Goal: Use online tool/utility: Utilize a website feature to perform a specific function

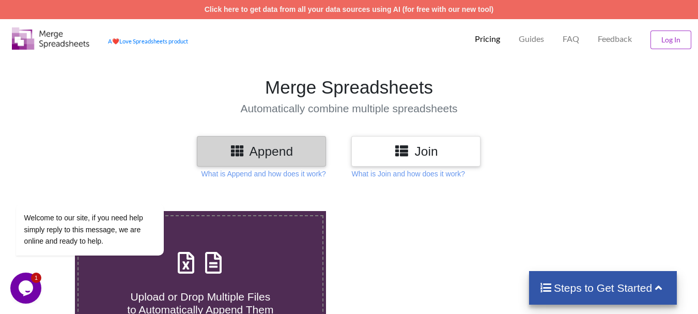
click at [441, 151] on h3 "Join" at bounding box center [416, 151] width 114 height 15
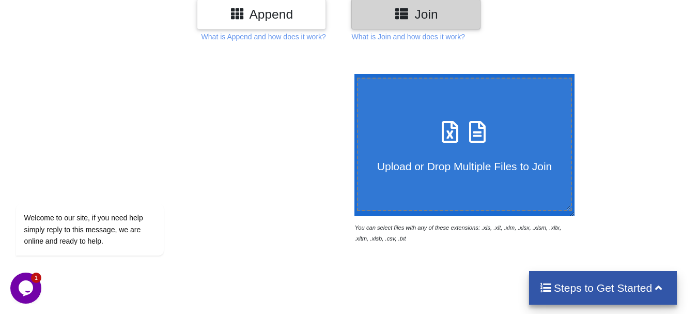
scroll to position [155, 0]
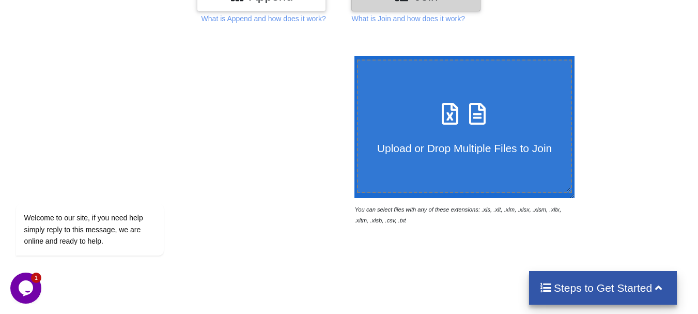
click at [471, 154] on span "Upload or Drop Multiple Files to Join" at bounding box center [464, 148] width 175 height 12
click at [352, 56] on input "Upload or Drop Multiple Files to Join" at bounding box center [352, 56] width 0 height 0
type input "C:\fakepath\ADIRA TELECOM PVT LTD (AMD) - REALME.xlsx"
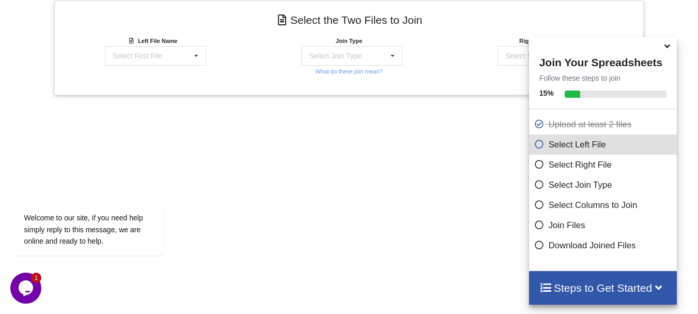
scroll to position [454, 0]
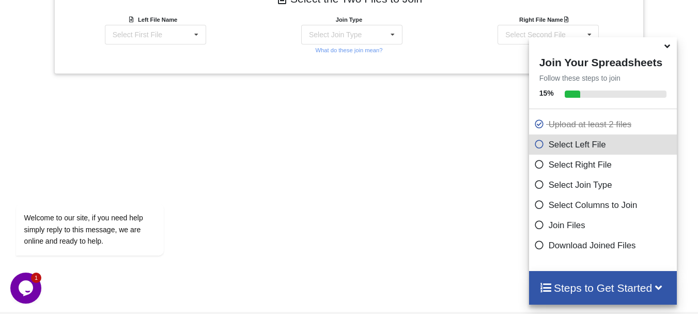
click at [535, 167] on icon at bounding box center [540, 162] width 10 height 9
click at [535, 147] on icon at bounding box center [540, 142] width 10 height 9
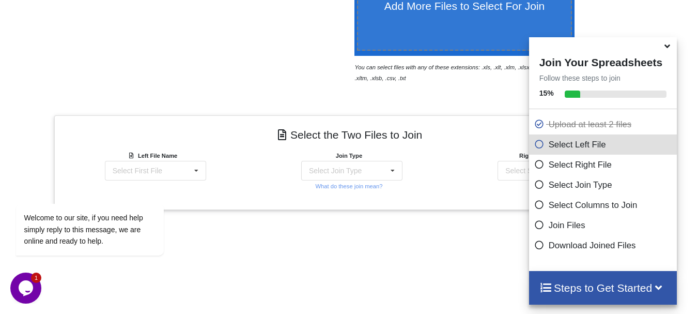
scroll to position [278, 0]
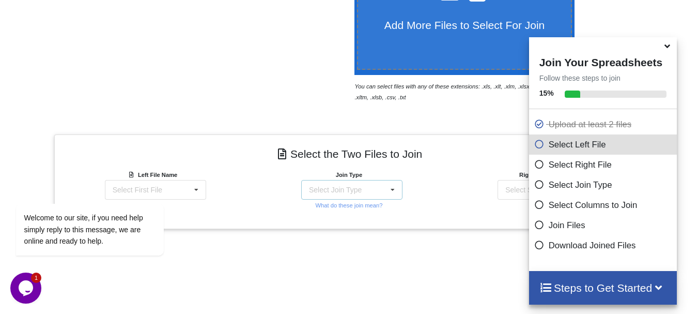
click at [391, 193] on icon at bounding box center [393, 189] width 16 height 19
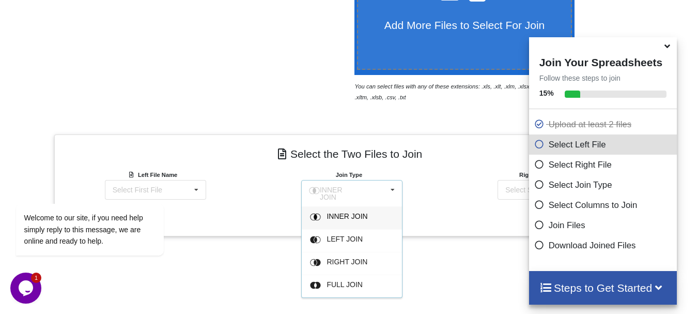
click at [468, 185] on div "Right File Name Select Second File ADIRA TELECOM PVT LTD (AMD) - REALME.xlsx : …" at bounding box center [546, 193] width 196 height 49
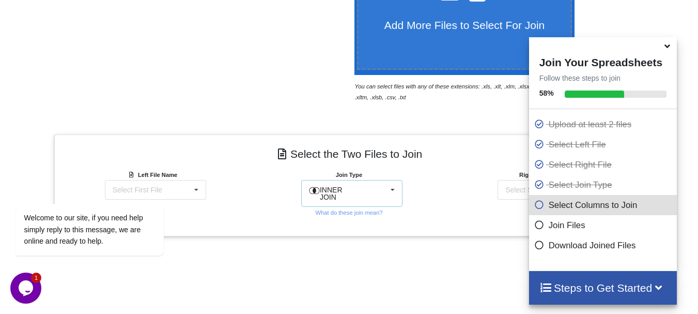
click at [382, 191] on div "INNER JOIN INNER JOIN LEFT JOIN RIGHT JOIN FULL JOIN" at bounding box center [351, 193] width 101 height 27
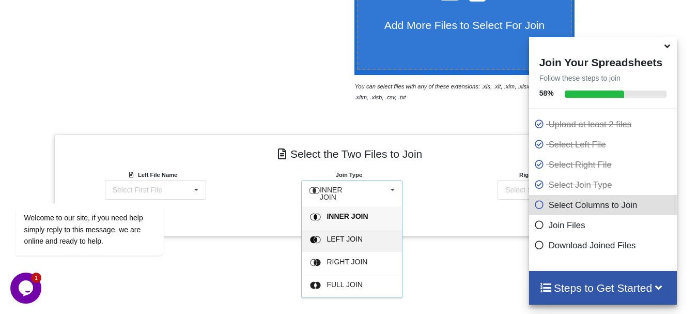
click at [353, 235] on span "LEFT JOIN" at bounding box center [345, 239] width 36 height 8
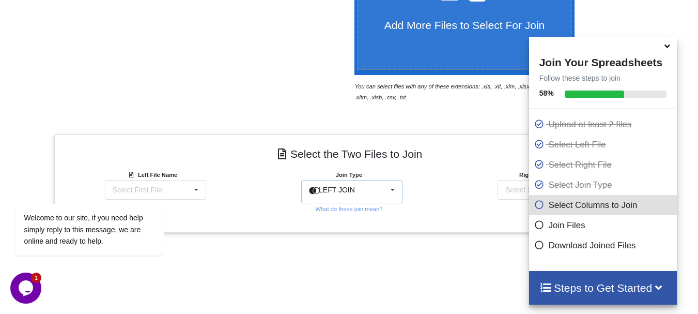
click at [355, 196] on div "LEFT JOIN INNER JOIN LEFT JOIN RIGHT JOIN FULL JOIN" at bounding box center [351, 191] width 101 height 23
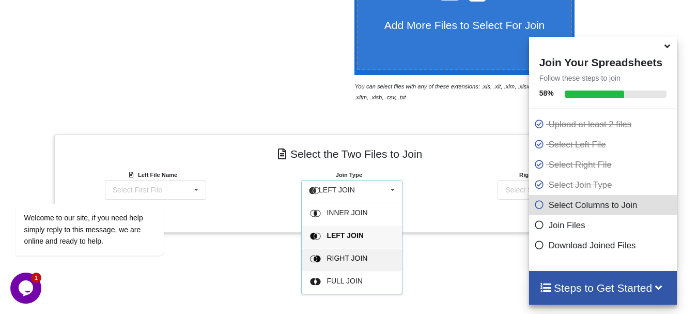
click at [344, 257] on span "RIGHT JOIN" at bounding box center [347, 258] width 41 height 8
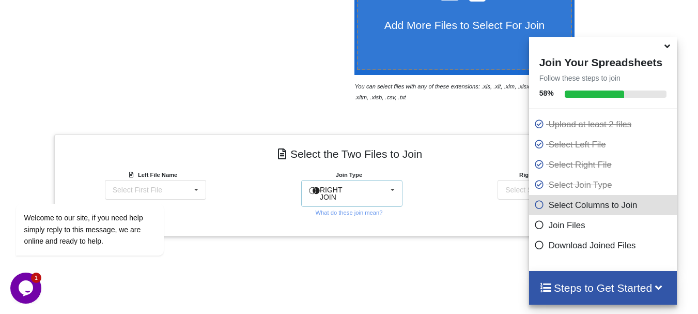
click at [361, 189] on div "RIGHT JOIN INNER JOIN LEFT JOIN RIGHT JOIN FULL JOIN" at bounding box center [351, 193] width 101 height 27
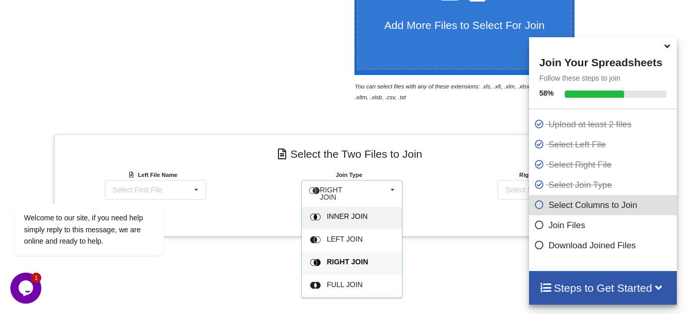
click at [350, 219] on div "INNER JOIN" at bounding box center [358, 217] width 63 height 11
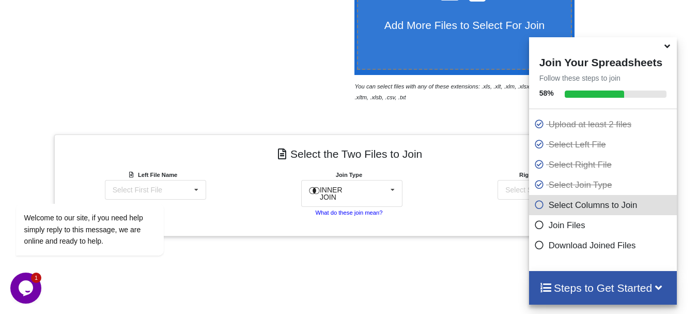
click at [372, 209] on small "What do these join mean?" at bounding box center [348, 212] width 67 height 6
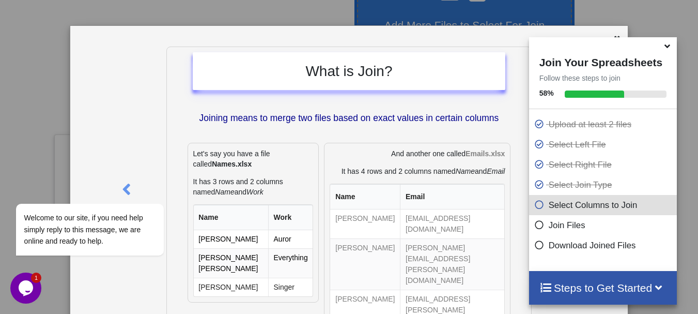
click at [666, 48] on icon at bounding box center [667, 44] width 11 height 9
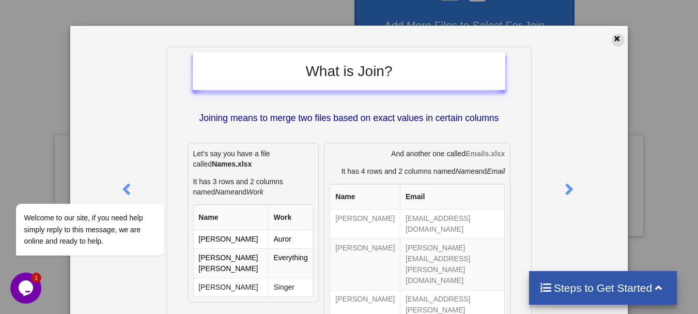
click at [613, 37] on icon at bounding box center [617, 37] width 9 height 7
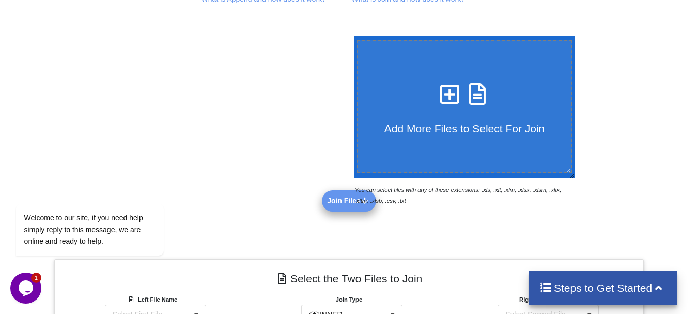
scroll to position [20, 0]
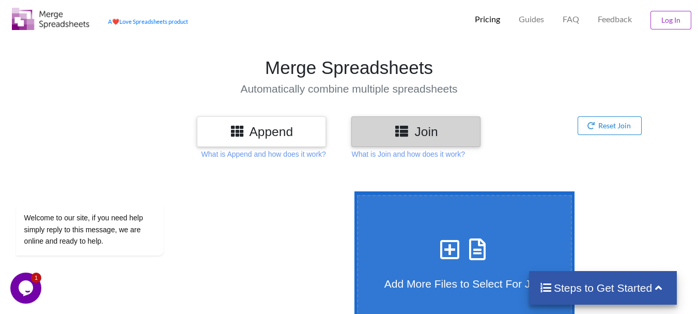
click at [279, 127] on h3 "Append" at bounding box center [262, 131] width 114 height 15
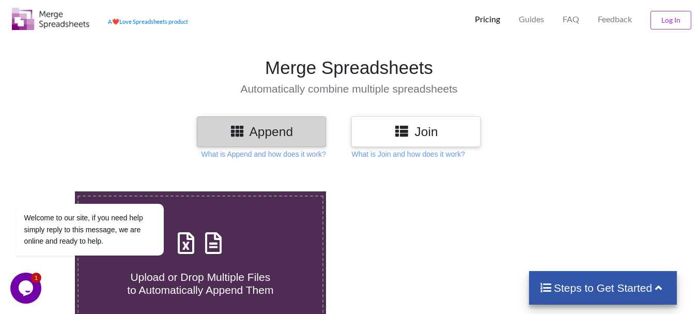
click at [411, 139] on div "Join" at bounding box center [416, 131] width 129 height 31
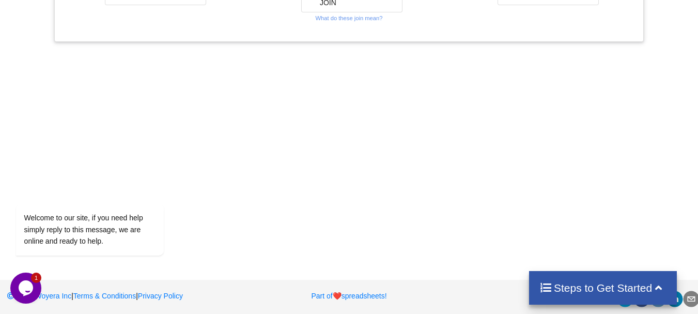
scroll to position [317, 0]
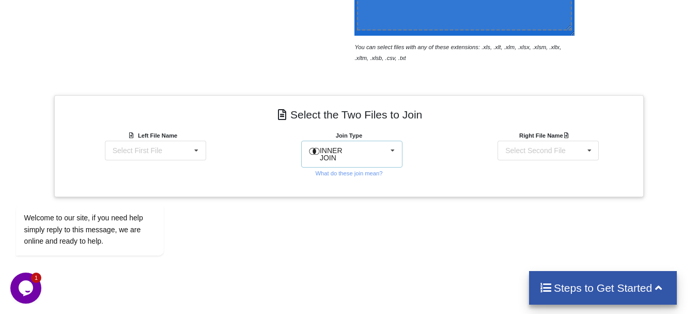
click at [327, 158] on div "INNER JOIN INNER JOIN LEFT JOIN RIGHT JOIN FULL JOIN" at bounding box center [351, 154] width 101 height 27
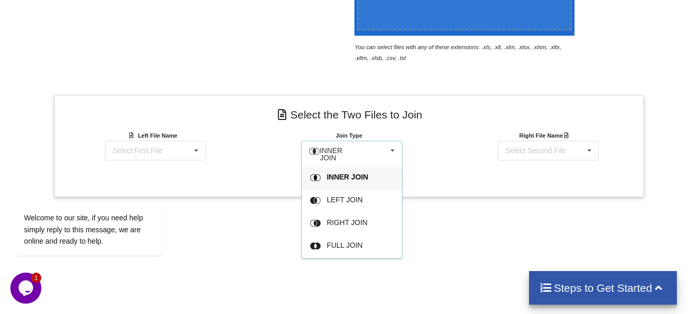
click at [345, 167] on div "INNER JOIN" at bounding box center [352, 178] width 100 height 23
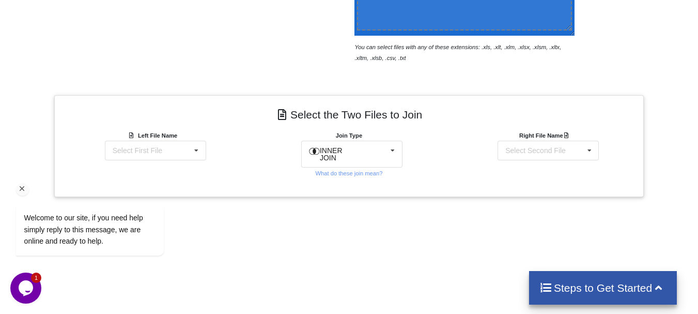
click at [163, 142] on div "Welcome to our site, if you need help simply reply to this message, we are onli…" at bounding box center [103, 186] width 186 height 157
click at [163, 145] on div "Welcome to our site, if you need help simply reply to this message, we are onli…" at bounding box center [103, 186] width 186 height 157
click at [557, 151] on div "Select Second File" at bounding box center [536, 150] width 60 height 7
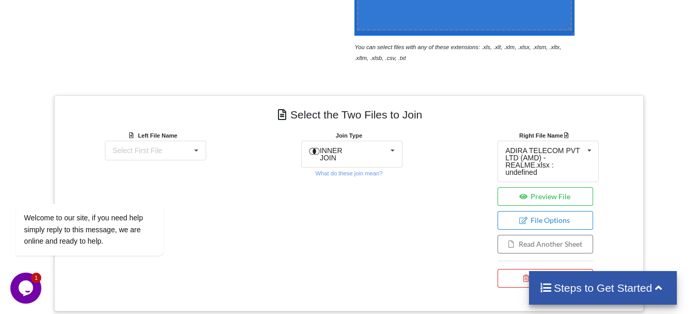
click at [422, 175] on div "Select the Two Files to Join Left File Name Select First File ADIRA TELECOM PVT…" at bounding box center [349, 203] width 590 height 216
click at [524, 211] on button "File Options" at bounding box center [546, 220] width 96 height 19
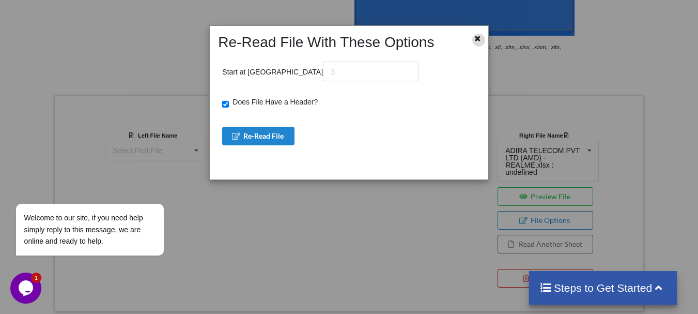
click at [478, 43] on div at bounding box center [479, 40] width 13 height 13
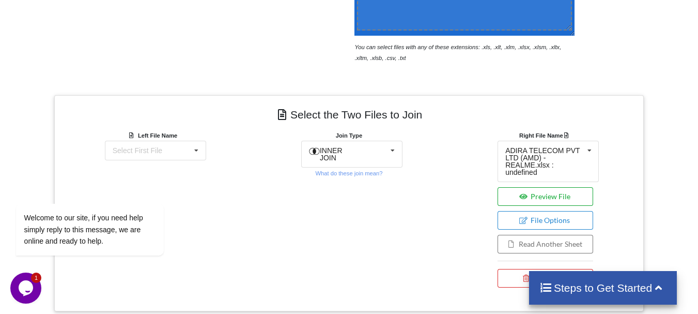
click at [544, 187] on button "Preview File" at bounding box center [546, 196] width 96 height 19
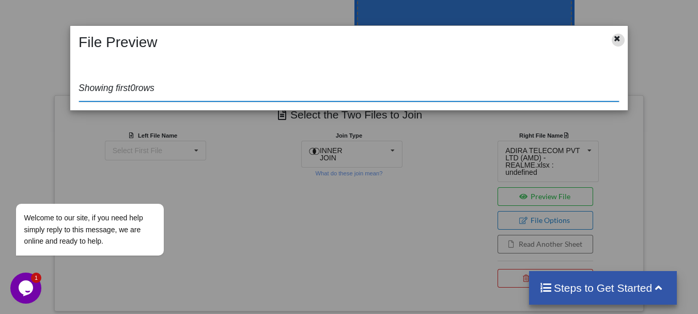
click at [613, 39] on div at bounding box center [618, 40] width 13 height 13
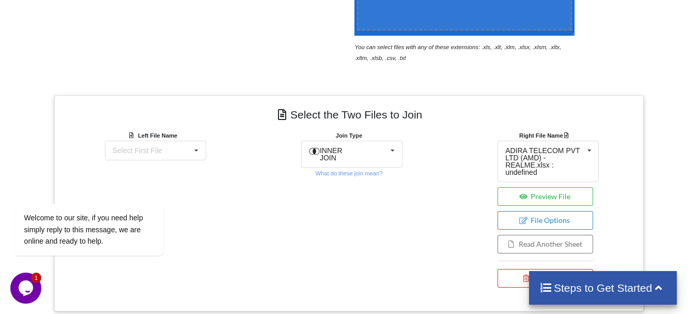
click at [47, 282] on div at bounding box center [21, 203] width 59 height 216
click at [28, 281] on icon "Chat widget" at bounding box center [26, 288] width 14 height 16
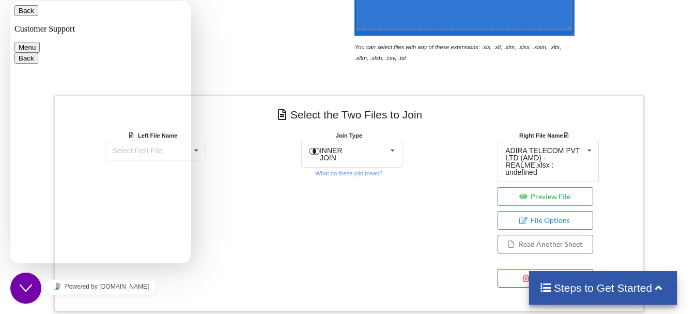
click at [40, 42] on button "Menu" at bounding box center [26, 47] width 25 height 11
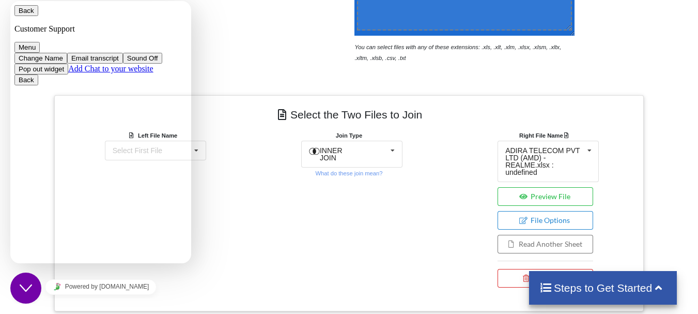
click at [252, 217] on div "Join Type INNER JOIN INNER JOIN LEFT JOIN RIGHT JOIN FULL JOIN What do these jo…" at bounding box center [349, 211] width 196 height 163
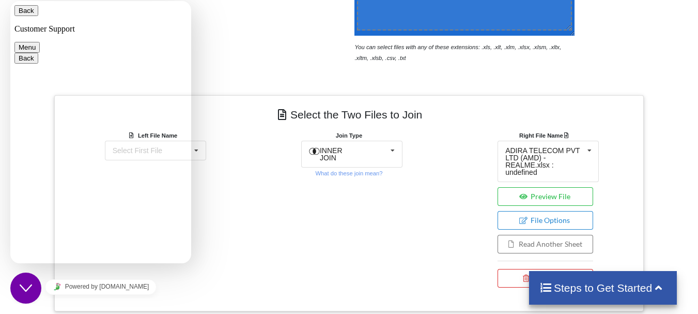
click at [26, 293] on icon "Close Chat This icon closes the chat window." at bounding box center [26, 288] width 12 height 12
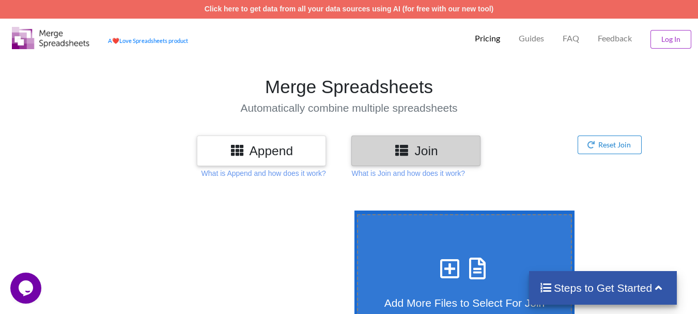
scroll to position [0, 0]
click at [600, 141] on button "Reset Join" at bounding box center [610, 145] width 65 height 19
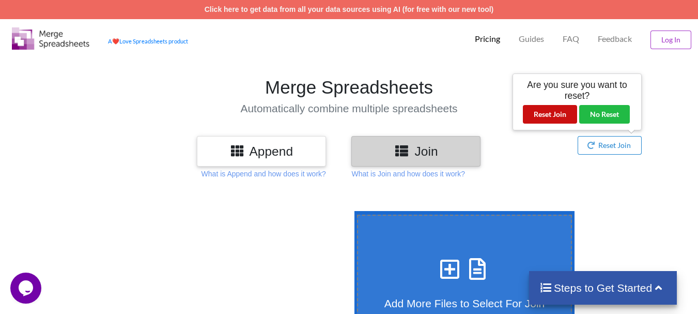
click at [548, 118] on button "Reset Join" at bounding box center [550, 114] width 54 height 19
